Goal: Task Accomplishment & Management: Complete application form

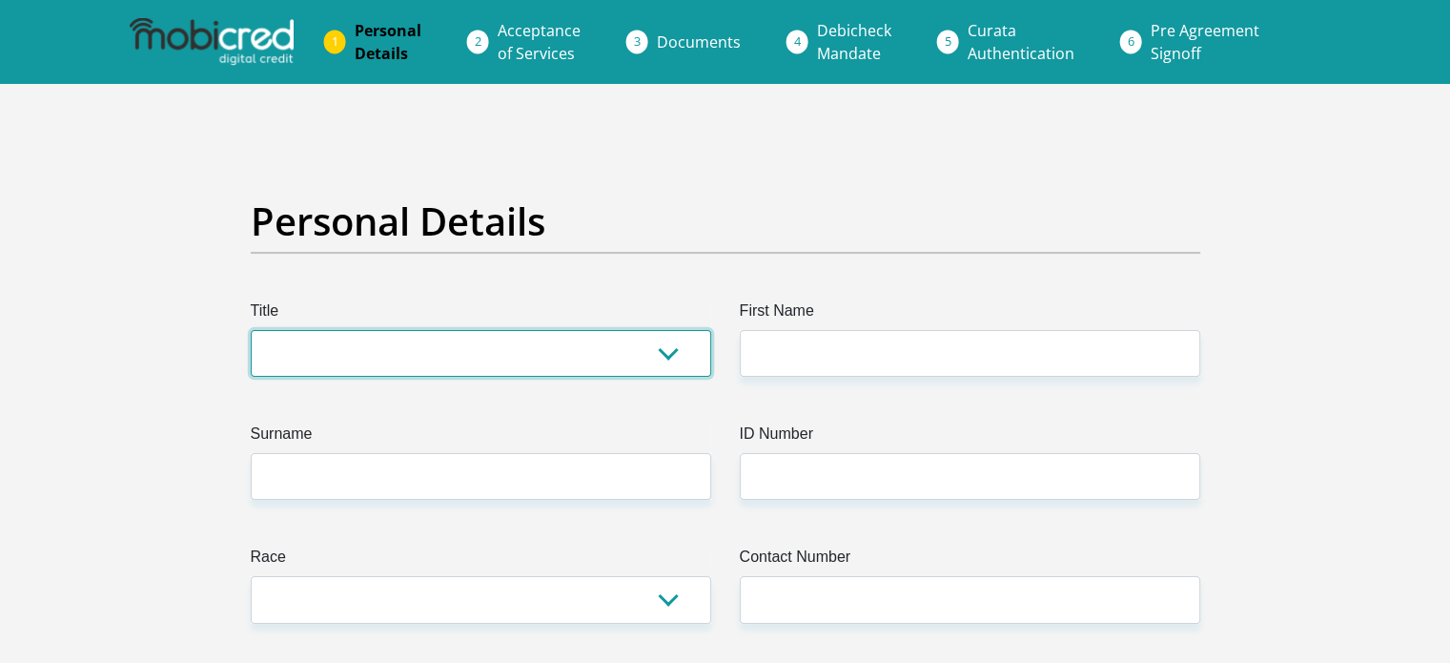
click at [652, 338] on select "Mr Ms Mrs Dr [PERSON_NAME]" at bounding box center [481, 353] width 461 height 47
select select "Ms"
click at [251, 330] on select "Mr Ms Mrs Dr [PERSON_NAME]" at bounding box center [481, 353] width 461 height 47
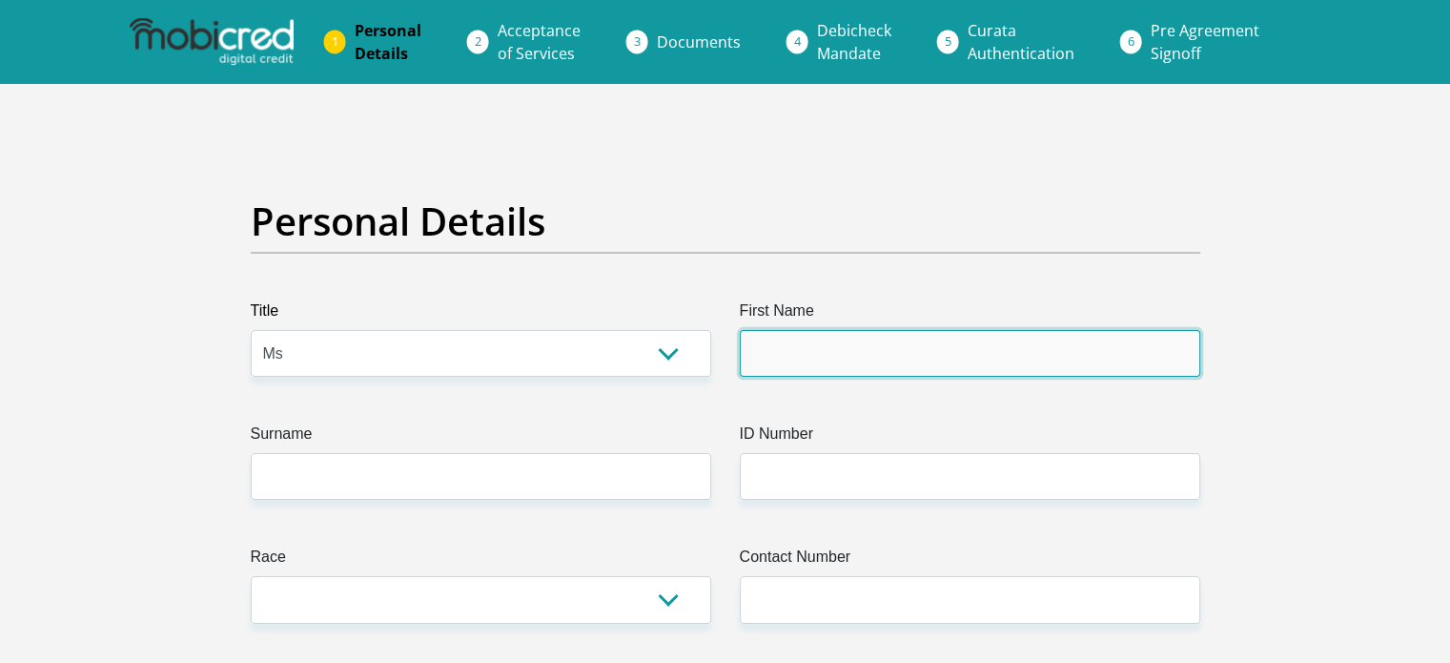
click at [786, 358] on input "First Name" at bounding box center [970, 353] width 461 height 47
type input "[PERSON_NAME]"
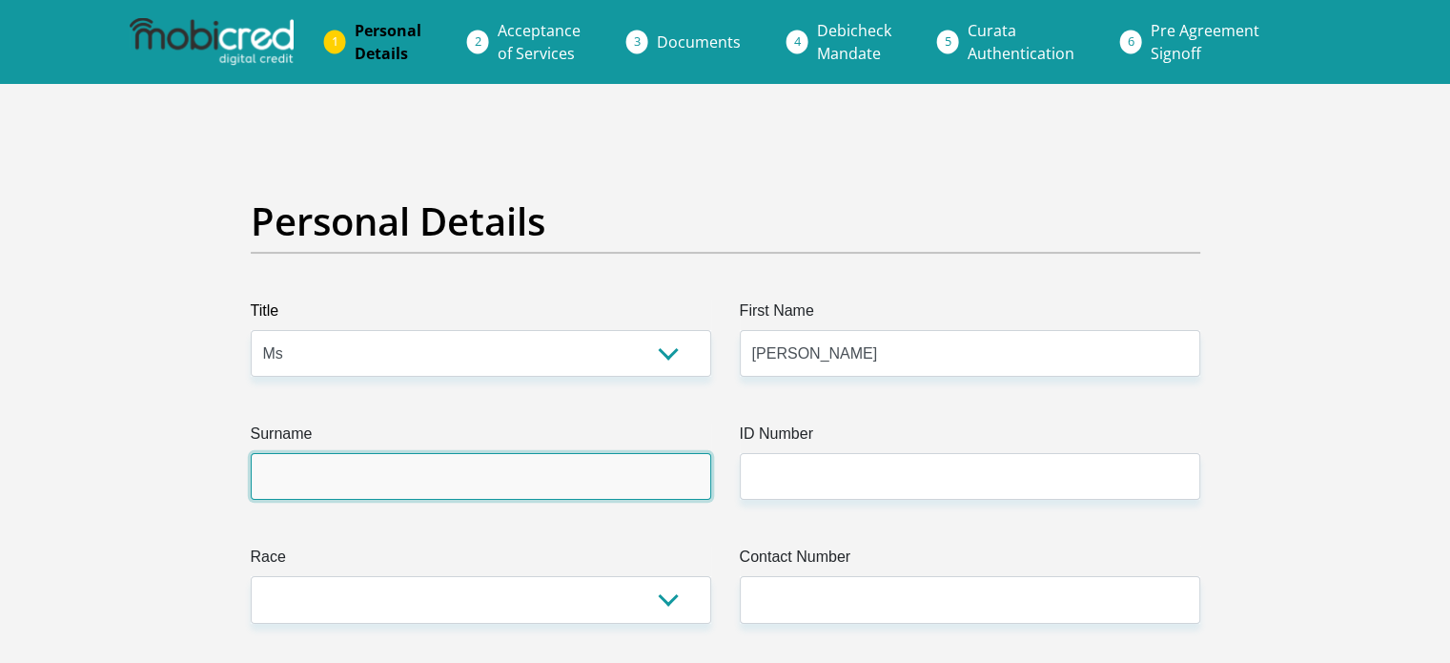
type input "Ngidi"
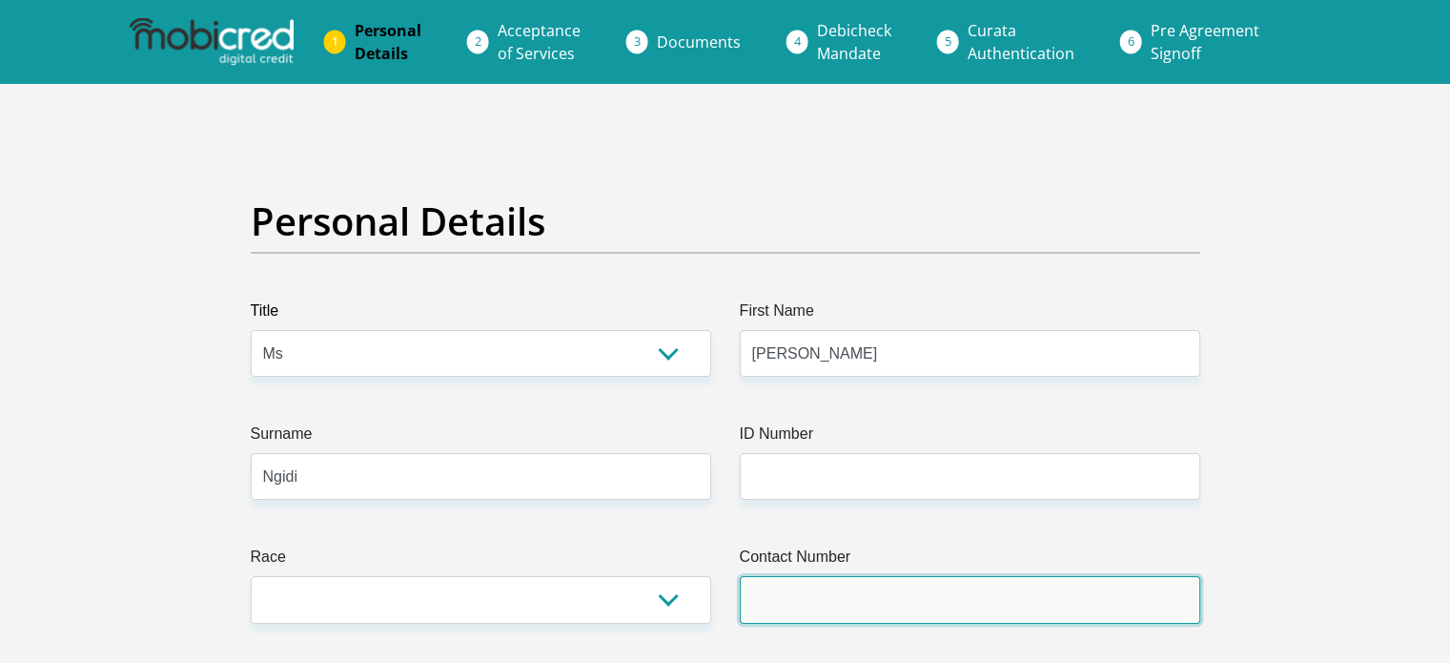
type input "0688691003"
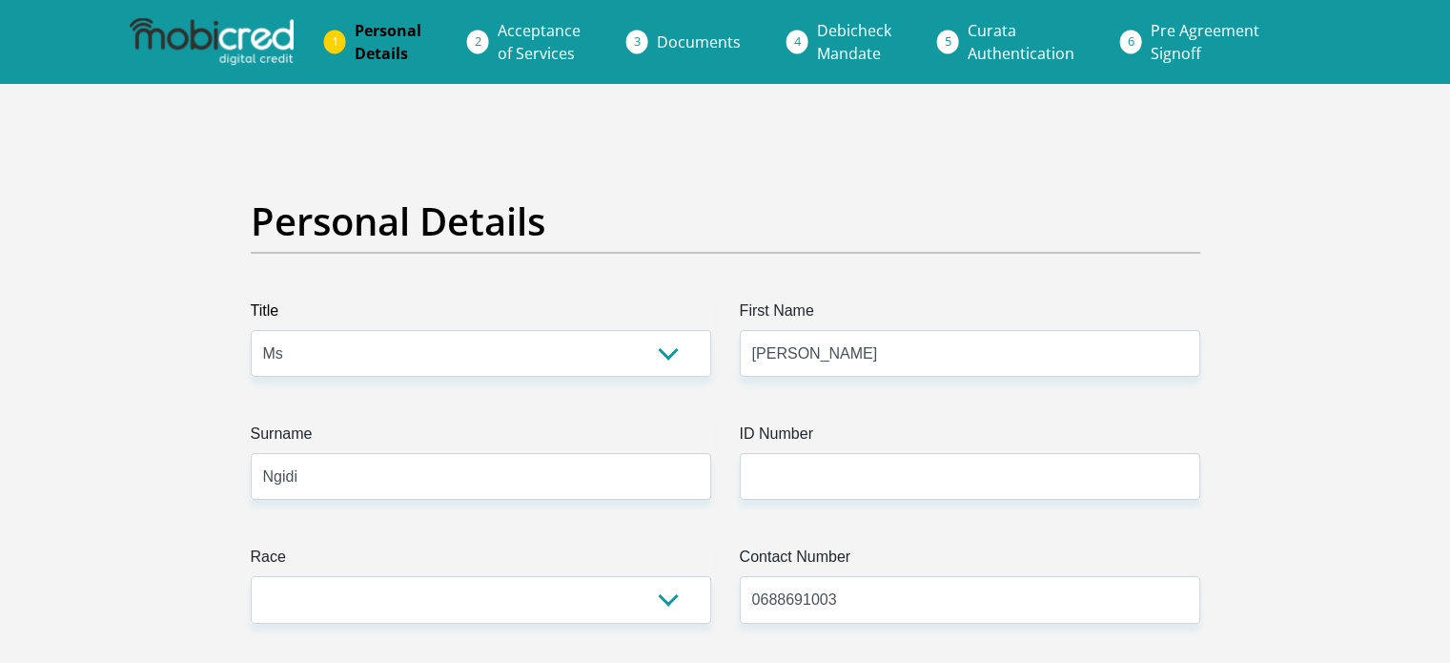
select select "NLD"
type input "[STREET_ADDRESS][PERSON_NAME]"
type input "[GEOGRAPHIC_DATA]"
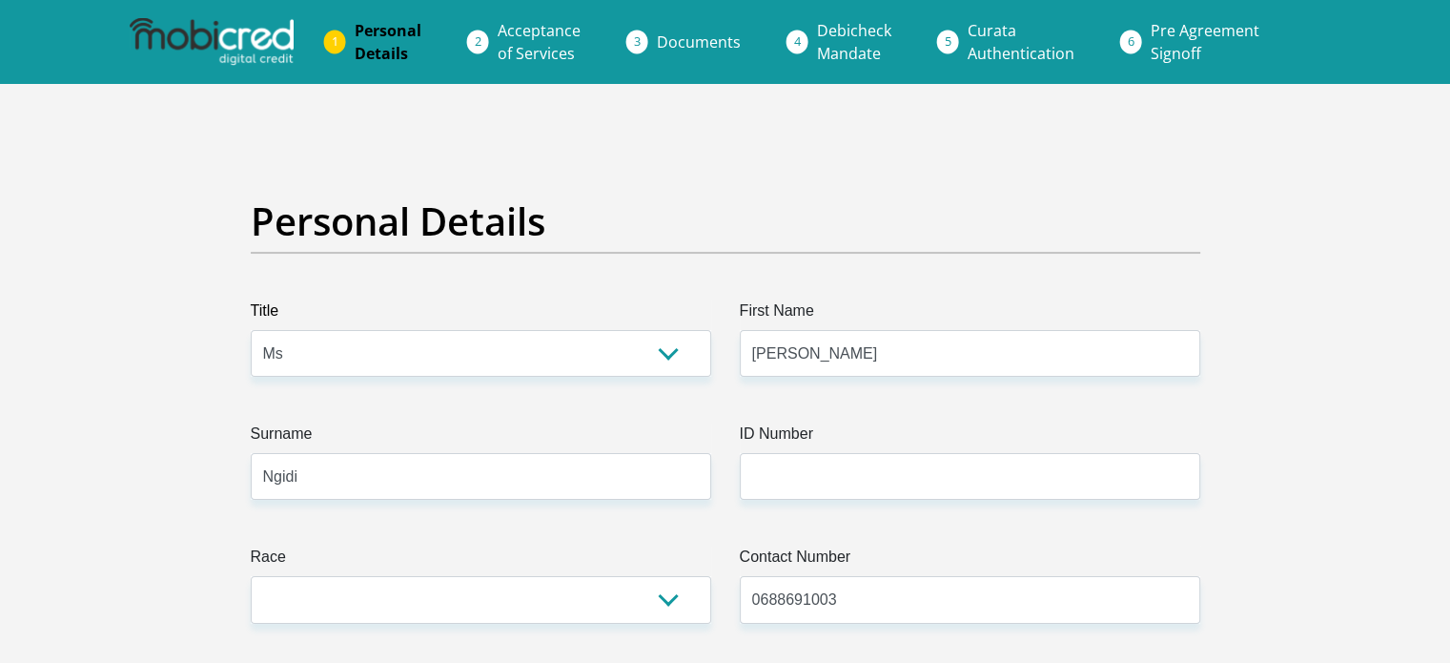
type input "4340"
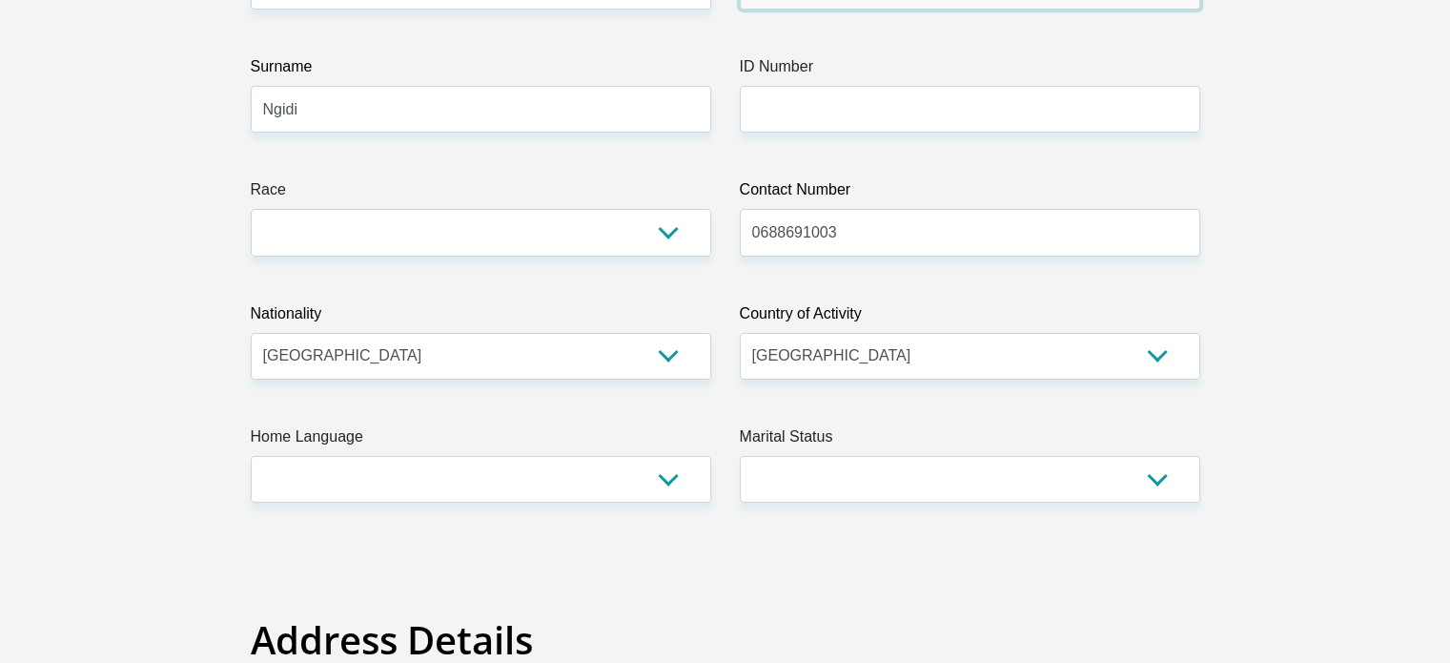
scroll to position [434, 0]
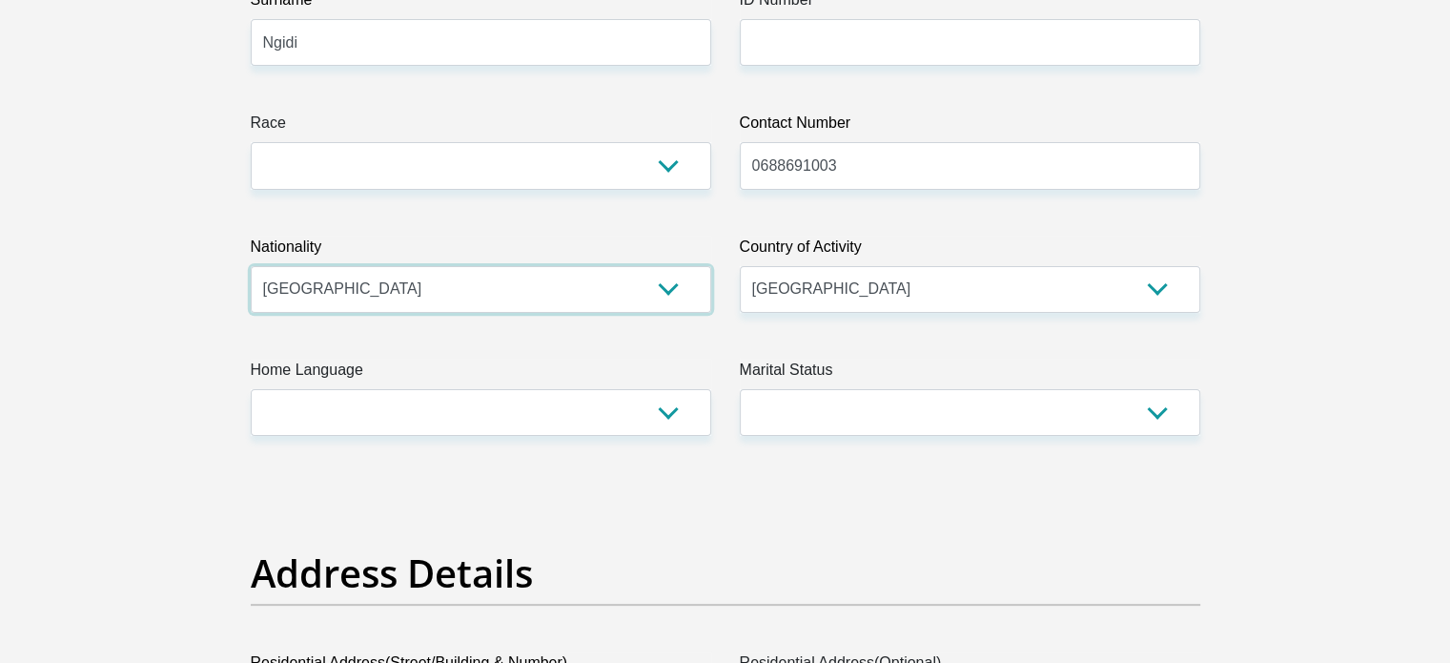
click at [704, 289] on select "[GEOGRAPHIC_DATA] [GEOGRAPHIC_DATA] [GEOGRAPHIC_DATA] [GEOGRAPHIC_DATA] [GEOGRA…" at bounding box center [481, 289] width 461 height 47
select select "ZAF"
click at [251, 266] on select "[GEOGRAPHIC_DATA] [GEOGRAPHIC_DATA] [GEOGRAPHIC_DATA] [GEOGRAPHIC_DATA] [GEOGRA…" at bounding box center [481, 289] width 461 height 47
click at [855, 286] on select "[GEOGRAPHIC_DATA] [GEOGRAPHIC_DATA] [GEOGRAPHIC_DATA] [GEOGRAPHIC_DATA] [GEOGRA…" at bounding box center [970, 289] width 461 height 47
select select "ZAF"
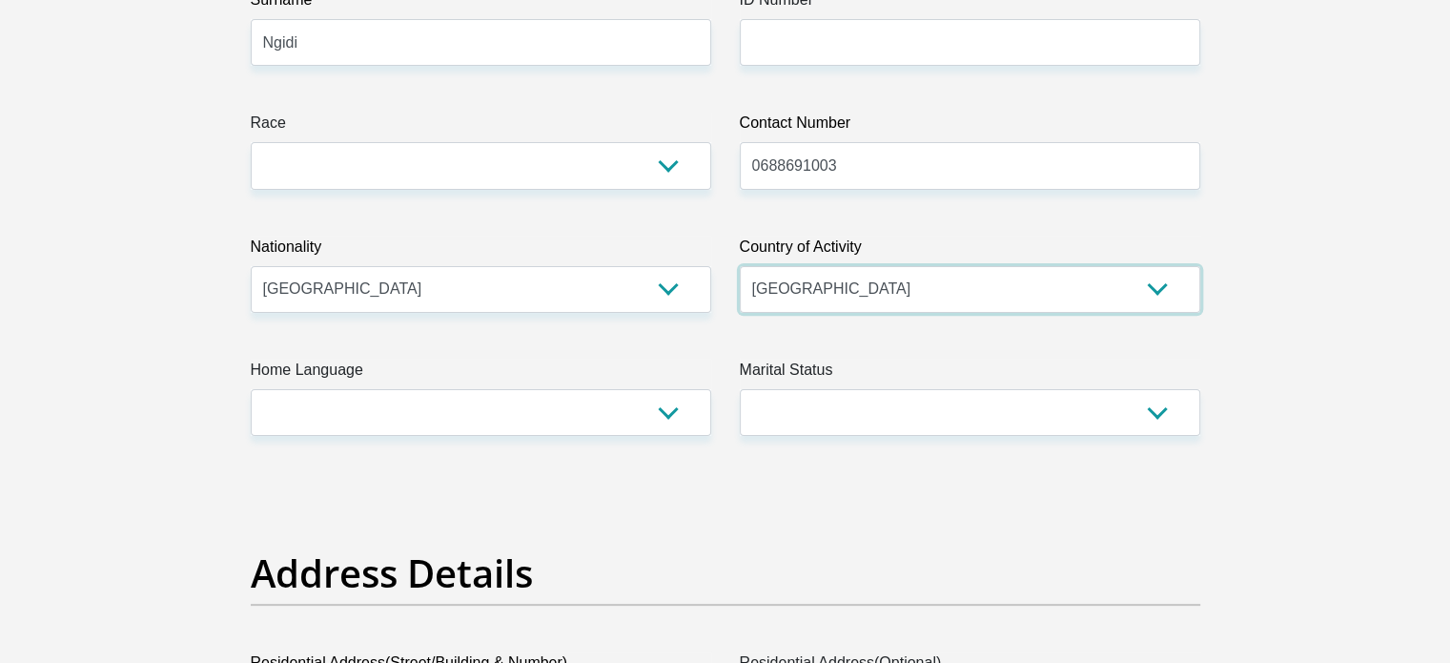
click at [740, 266] on select "[GEOGRAPHIC_DATA] [GEOGRAPHIC_DATA] [GEOGRAPHIC_DATA] [GEOGRAPHIC_DATA] [GEOGRA…" at bounding box center [970, 289] width 461 height 47
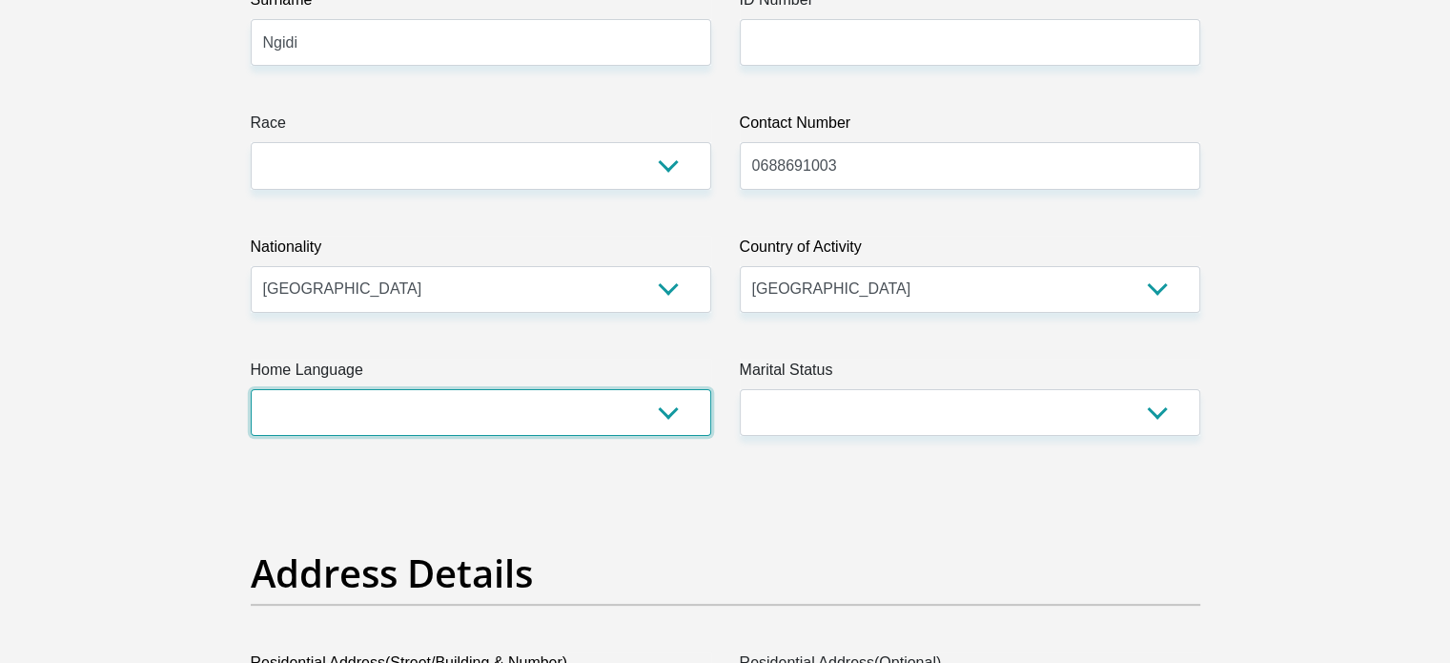
click at [524, 396] on select "Afrikaans English Sepedi South Ndebele Southern Sotho Swati Tsonga Tswana Venda…" at bounding box center [481, 412] width 461 height 47
select select "[DATE]"
click at [251, 389] on select "Afrikaans English Sepedi South Ndebele Southern Sotho Swati Tsonga Tswana Venda…" at bounding box center [481, 412] width 461 height 47
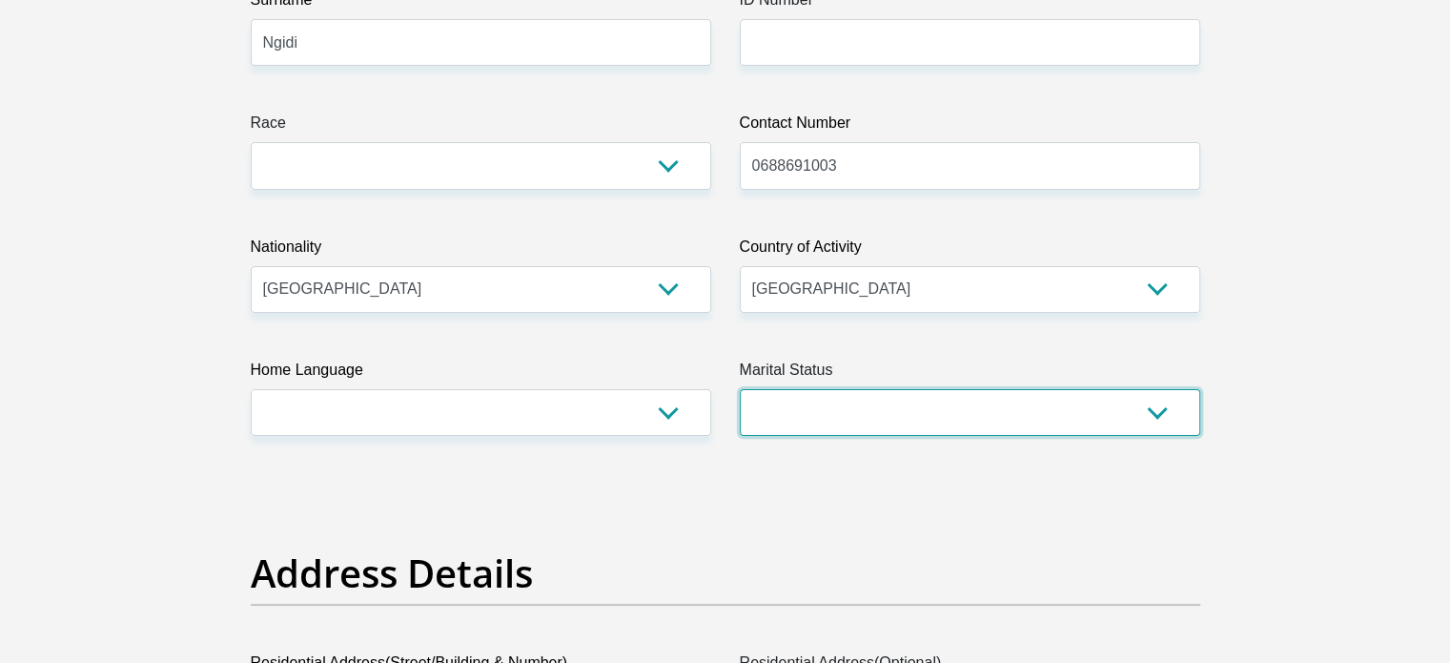
click at [900, 426] on select "Married ANC Single Divorced Widowed Married COP or Customary Law" at bounding box center [970, 412] width 461 height 47
select select "2"
click at [740, 389] on select "Married ANC Single Divorced Widowed Married COP or Customary Law" at bounding box center [970, 412] width 461 height 47
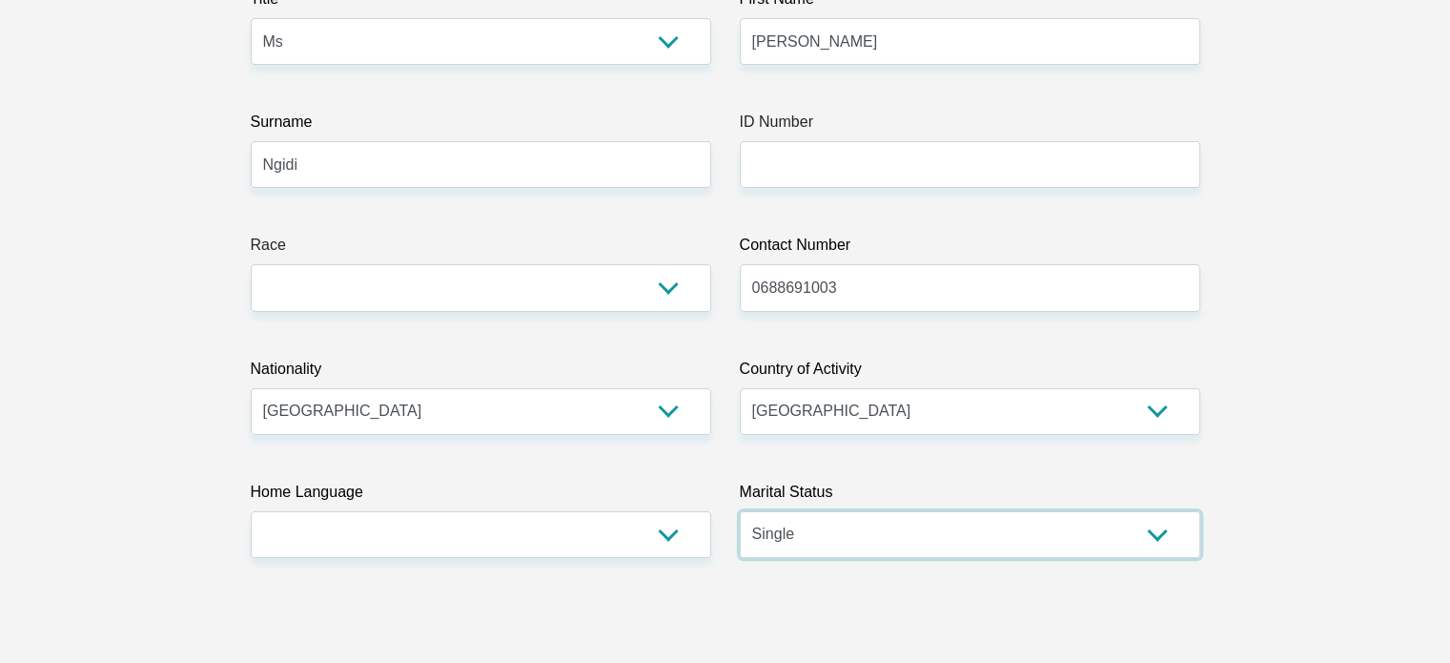
scroll to position [253, 0]
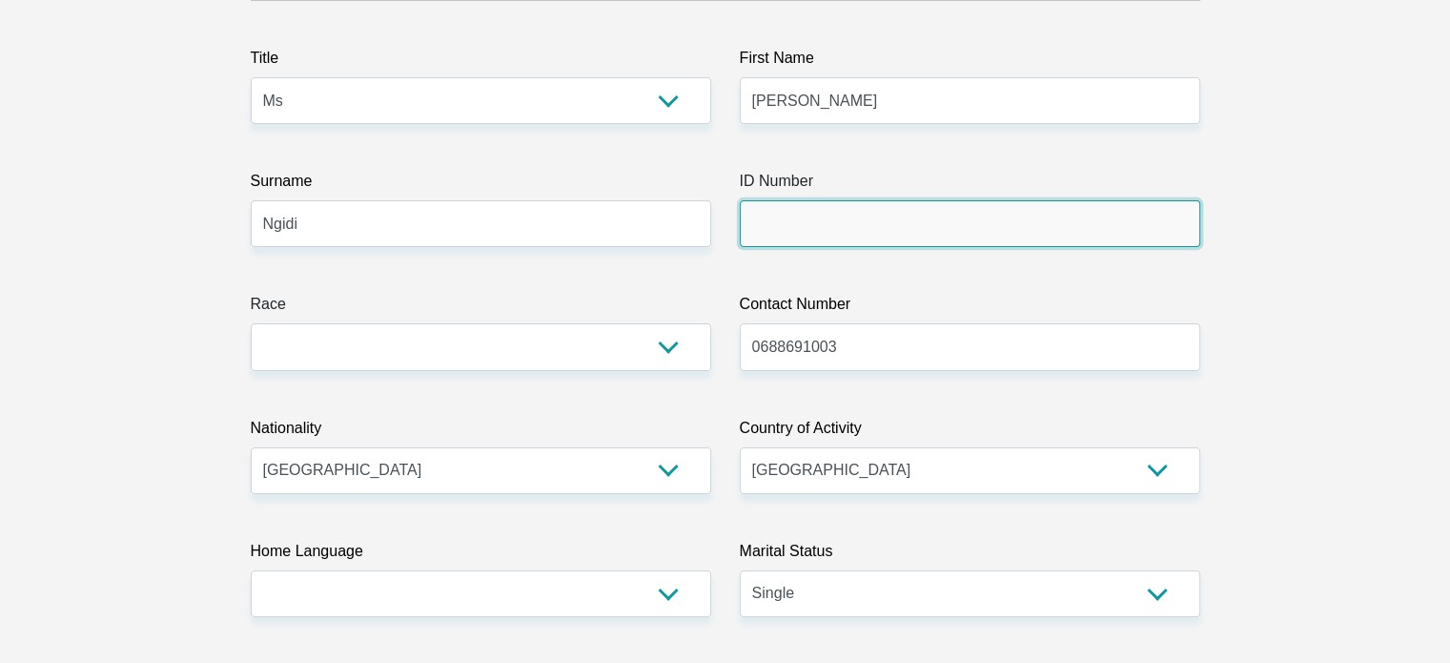
click at [971, 212] on input "ID Number" at bounding box center [970, 223] width 461 height 47
type input "0204241294089"
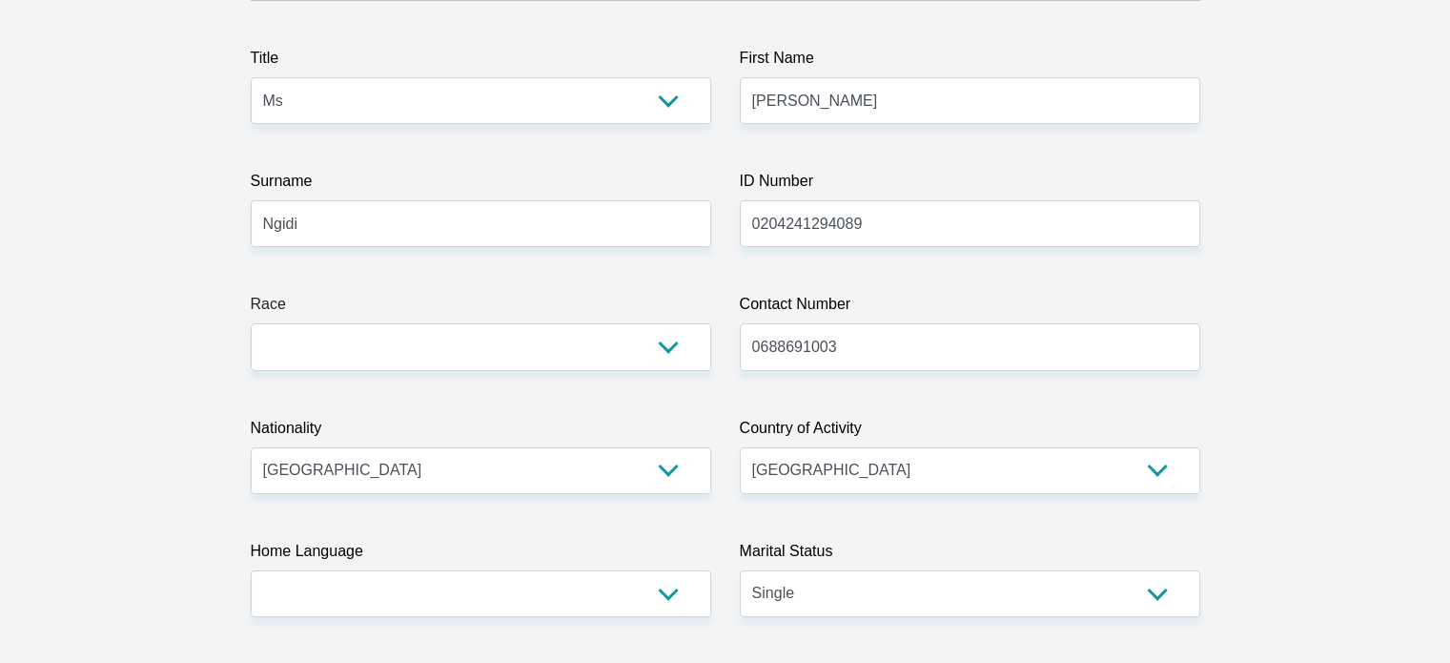
drag, startPoint x: 1449, startPoint y: 74, endPoint x: 1464, endPoint y: 56, distance: 23.1
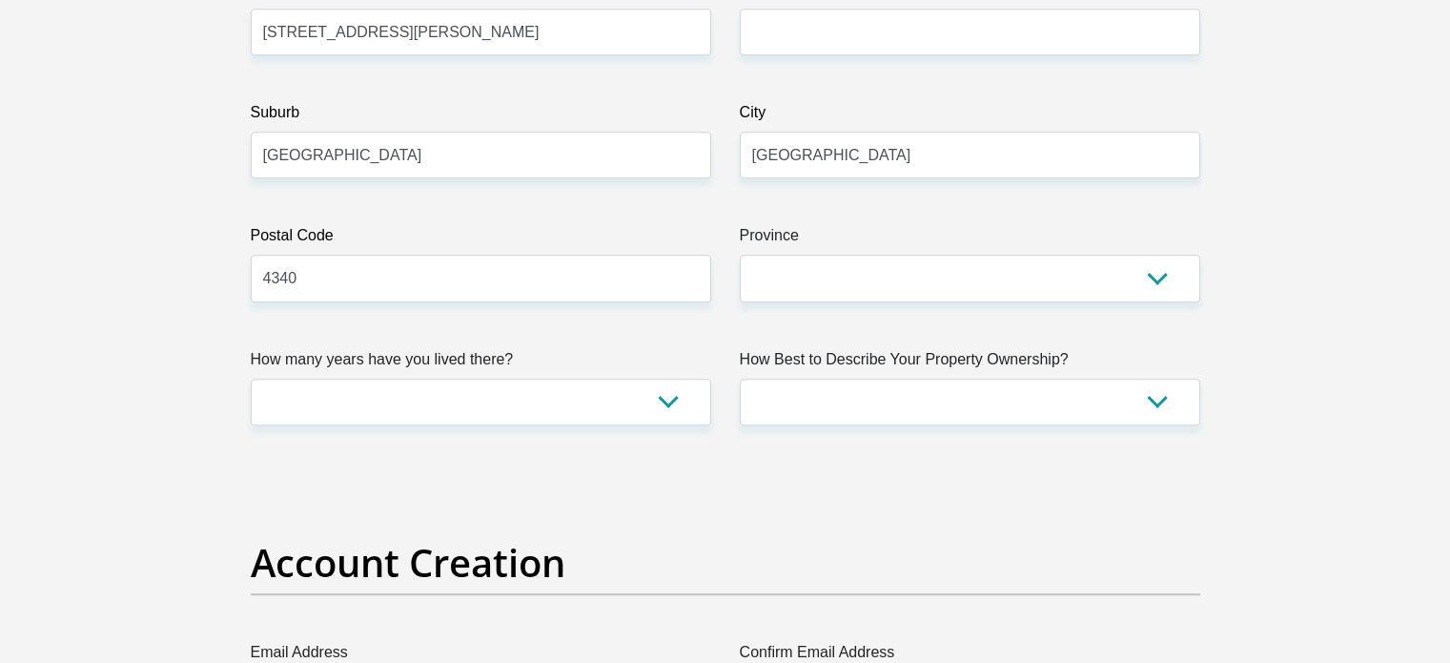
scroll to position [1124, 0]
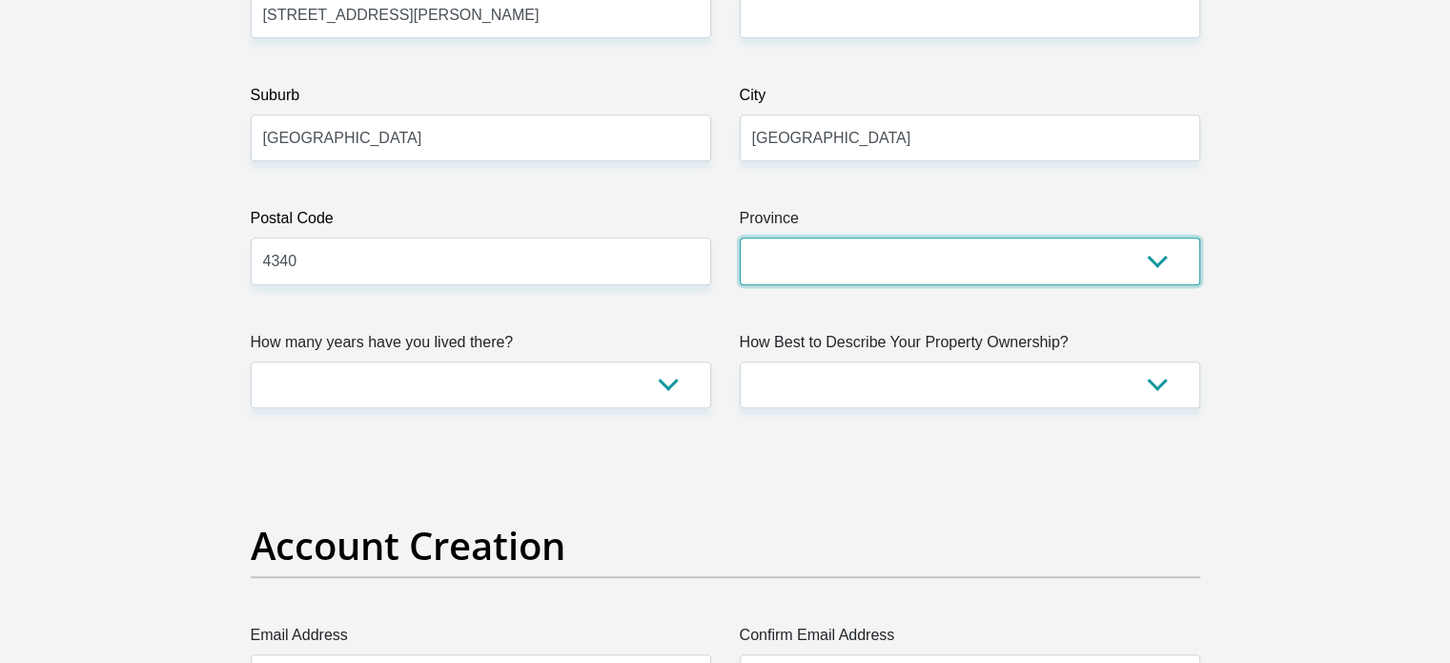
click at [1057, 271] on select "Eastern Cape Free State [GEOGRAPHIC_DATA] [GEOGRAPHIC_DATA][DATE] [GEOGRAPHIC_D…" at bounding box center [970, 260] width 461 height 47
select select "[GEOGRAPHIC_DATA][DATE]"
click at [740, 237] on select "Eastern Cape Free State [GEOGRAPHIC_DATA] [GEOGRAPHIC_DATA][DATE] [GEOGRAPHIC_D…" at bounding box center [970, 260] width 461 height 47
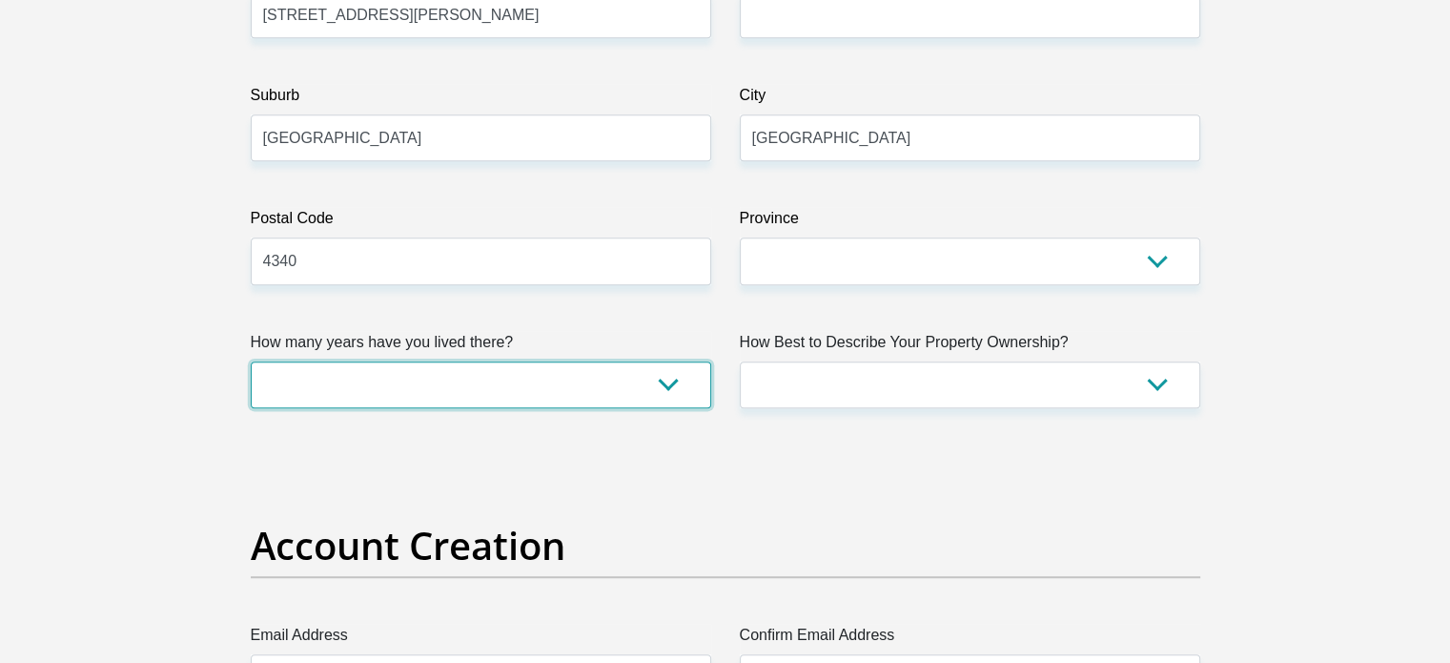
click at [598, 384] on select "less than 1 year 1-3 years 3-5 years 5+ years" at bounding box center [481, 384] width 461 height 47
click at [251, 361] on select "less than 1 year 1-3 years 3-5 years 5+ years" at bounding box center [481, 384] width 461 height 47
click at [584, 392] on select "less than 1 year 1-3 years 3-5 years 5+ years" at bounding box center [481, 384] width 461 height 47
select select "5"
click at [251, 361] on select "less than 1 year 1-3 years 3-5 years 5+ years" at bounding box center [481, 384] width 461 height 47
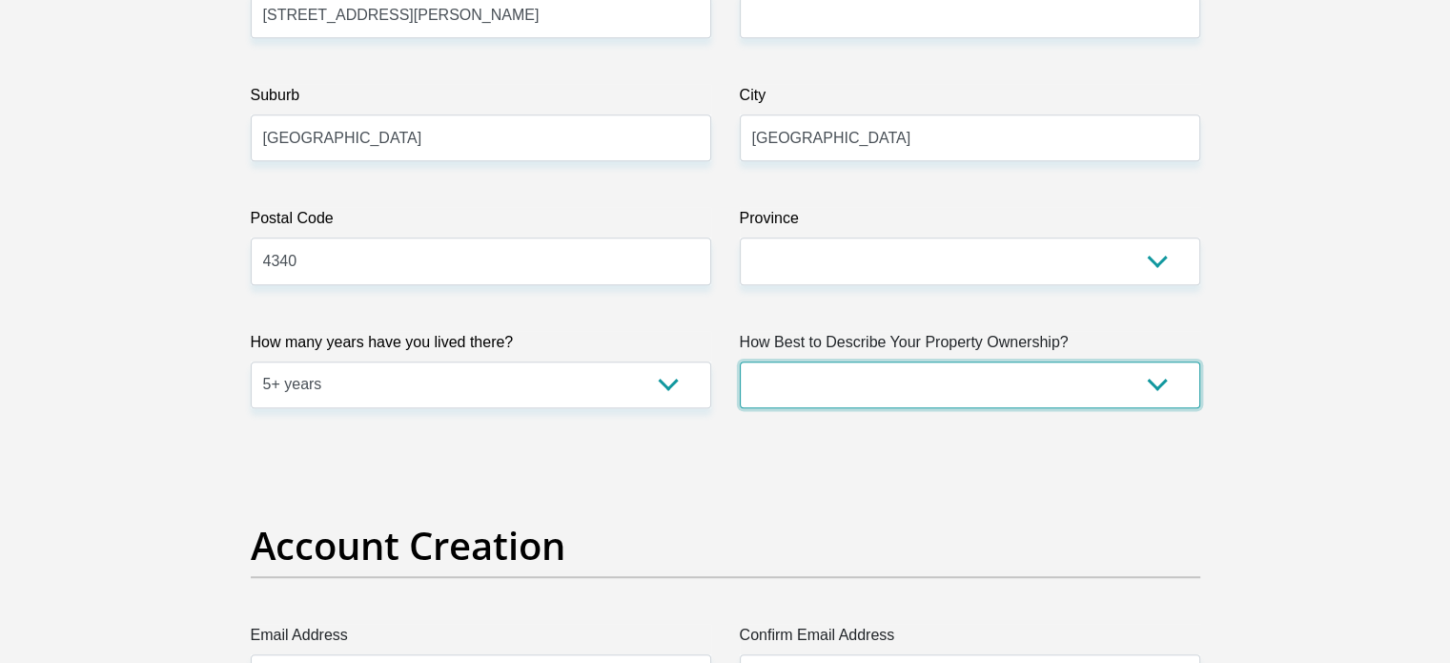
click at [804, 402] on select "Owned Rented Family Owned Company Dwelling" at bounding box center [970, 384] width 461 height 47
click at [740, 361] on select "Owned Rented Family Owned Company Dwelling" at bounding box center [970, 384] width 461 height 47
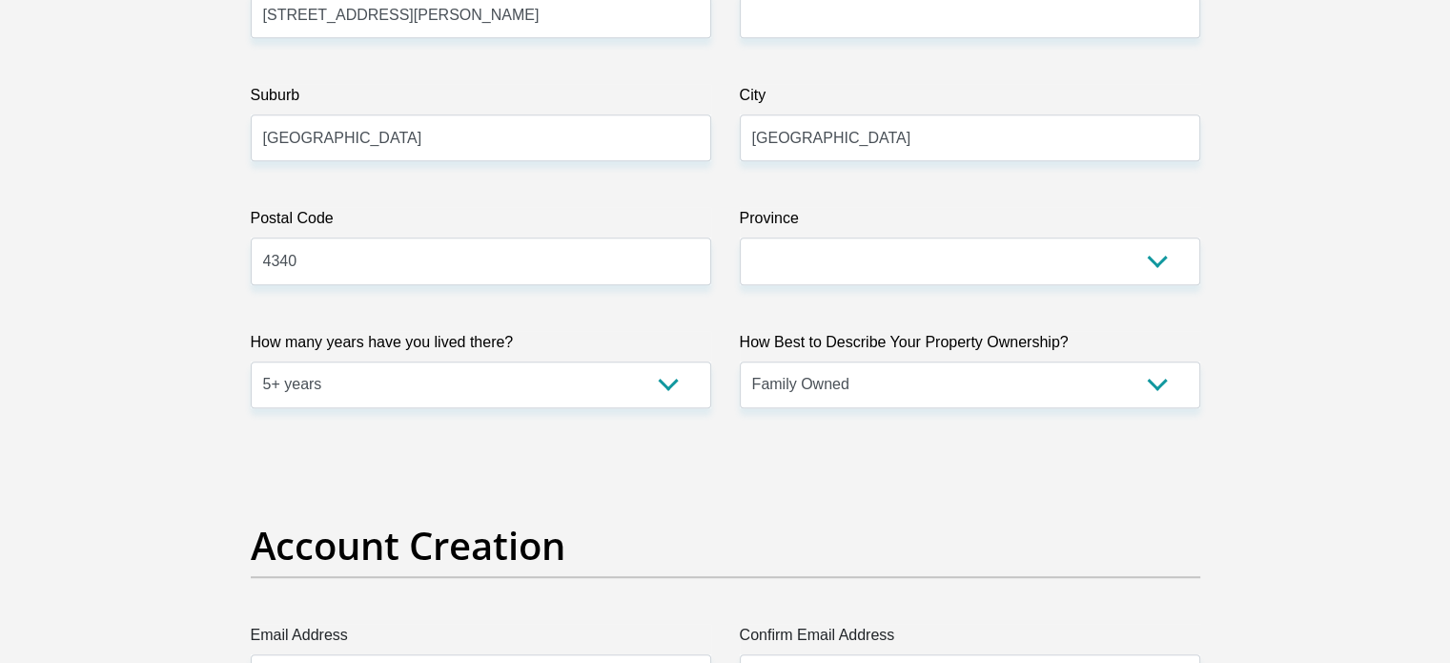
click at [961, 399] on select "Owned Rented Family Owned Company Dwelling" at bounding box center [970, 384] width 461 height 47
select select "Owned"
click at [740, 361] on select "Owned Rented Family Owned Company Dwelling" at bounding box center [970, 384] width 461 height 47
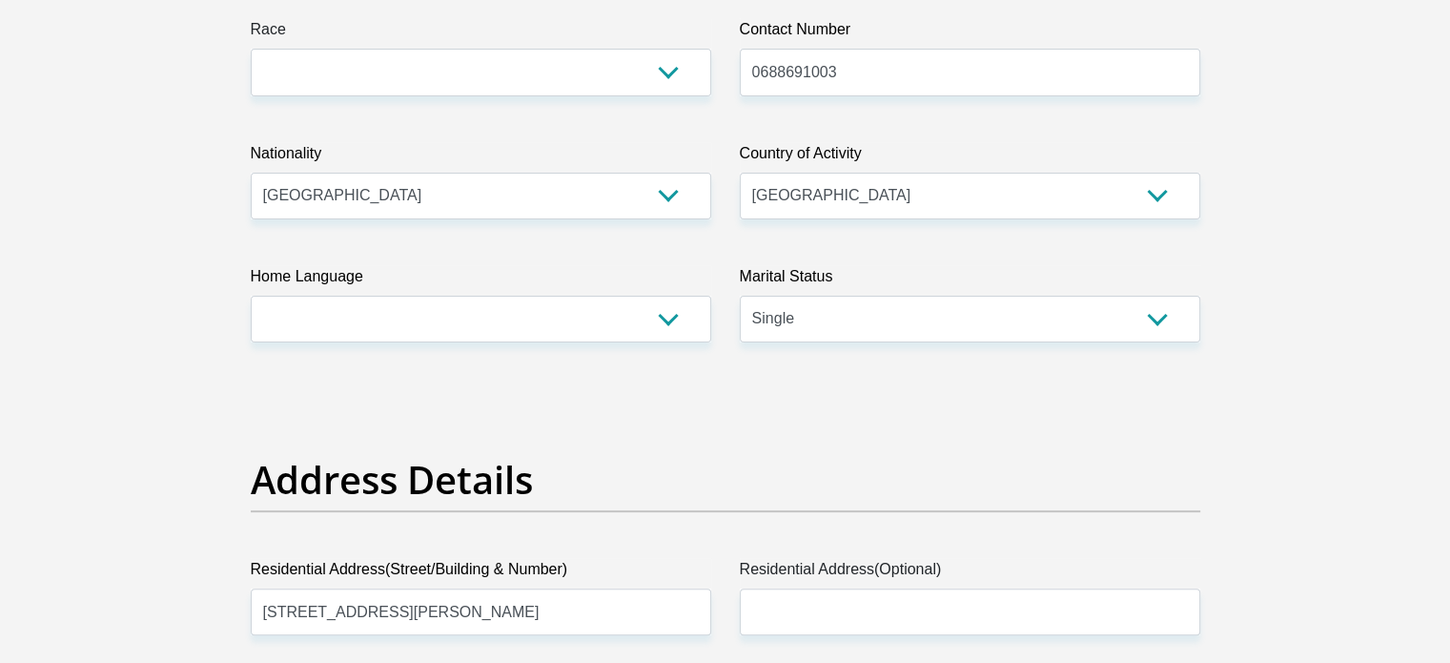
scroll to position [0, 0]
